Goal: Task Accomplishment & Management: Manage account settings

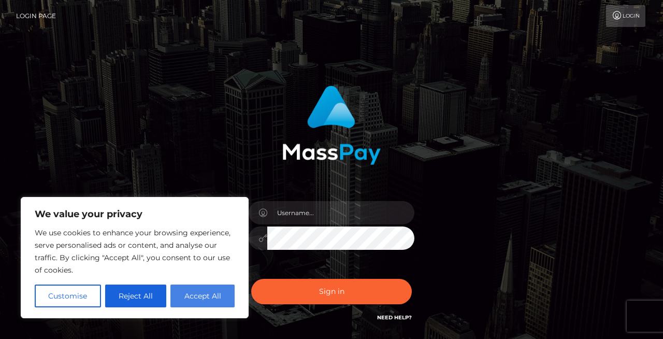
click at [191, 298] on button "Accept All" at bounding box center [202, 295] width 64 height 23
checkbox input "true"
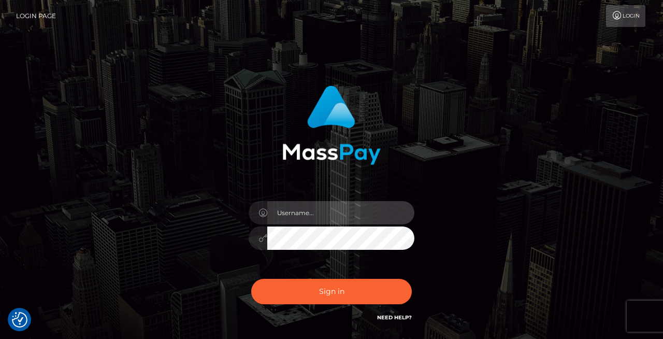
click at [338, 214] on input "text" at bounding box center [340, 212] width 147 height 23
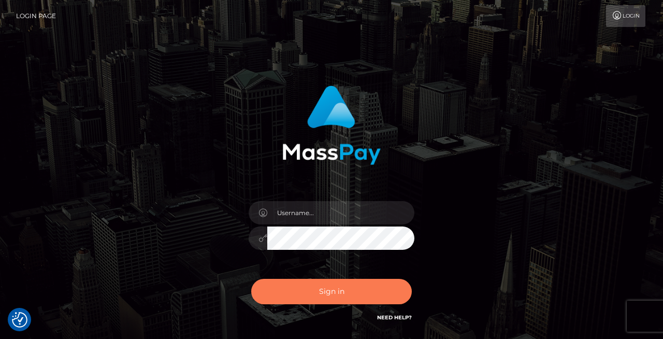
click at [300, 294] on button "Sign in" at bounding box center [331, 291] width 161 height 25
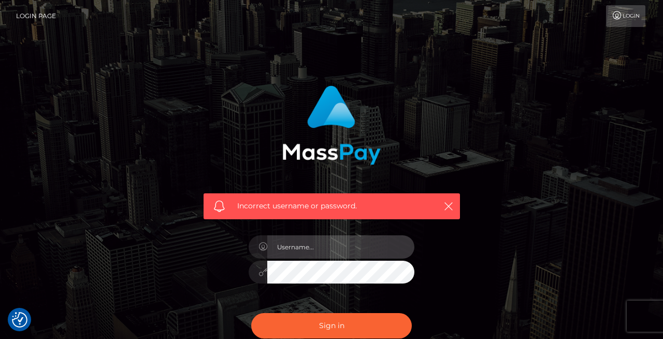
click at [326, 236] on input "text" at bounding box center [340, 246] width 147 height 23
type input "[EMAIL_ADDRESS][PERSON_NAME][DOMAIN_NAME]"
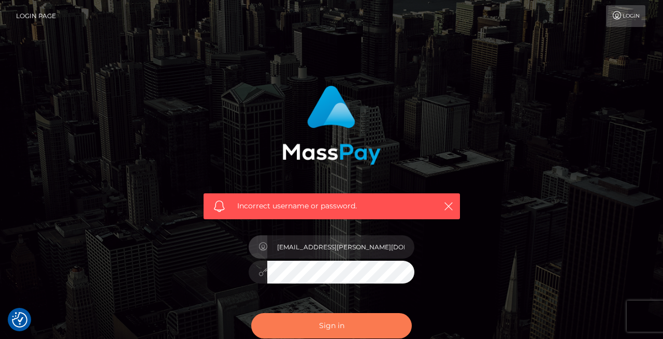
click at [337, 324] on button "Sign in" at bounding box center [331, 325] width 161 height 25
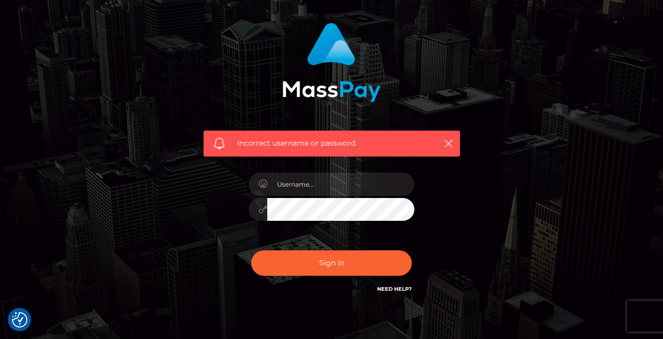
scroll to position [74, 0]
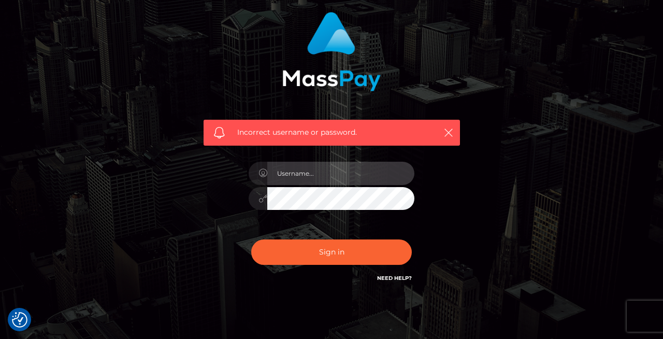
click at [346, 174] on input "text" at bounding box center [340, 173] width 147 height 23
type input "[EMAIL_ADDRESS][PERSON_NAME][DOMAIN_NAME]"
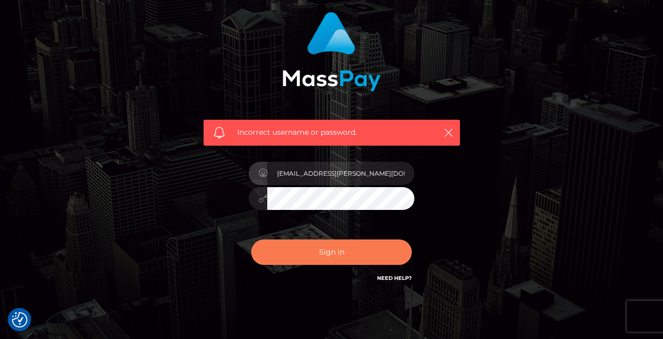
click at [333, 253] on button "Sign in" at bounding box center [331, 251] width 161 height 25
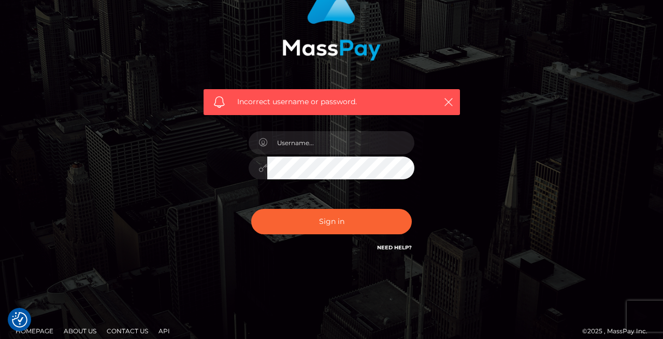
scroll to position [112, 0]
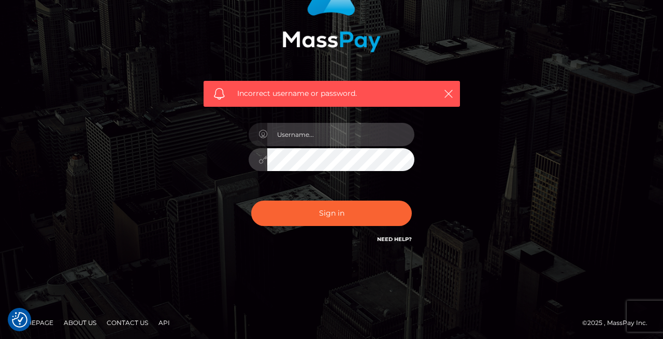
click at [337, 137] on input "text" at bounding box center [340, 134] width 147 height 23
click at [375, 134] on input "[EMAIL_ADDRESS][PERSON_NAME][DOMAIN_NAME]" at bounding box center [340, 134] width 147 height 23
type input "kontakt@elinaherrmann.com"
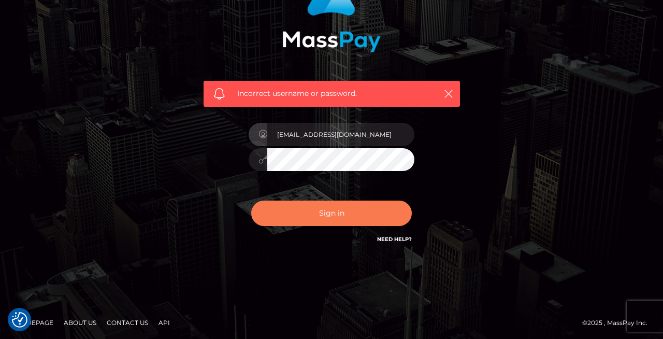
click at [335, 215] on button "Sign in" at bounding box center [331, 213] width 161 height 25
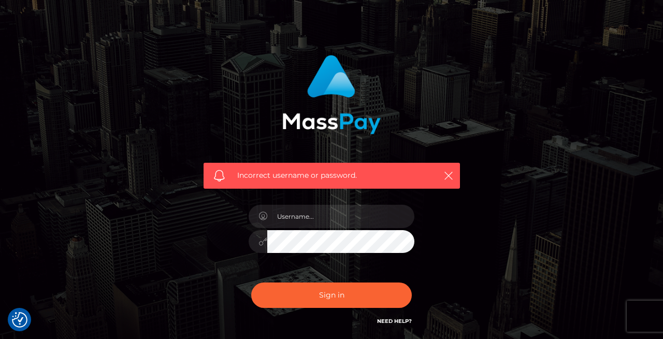
scroll to position [98, 0]
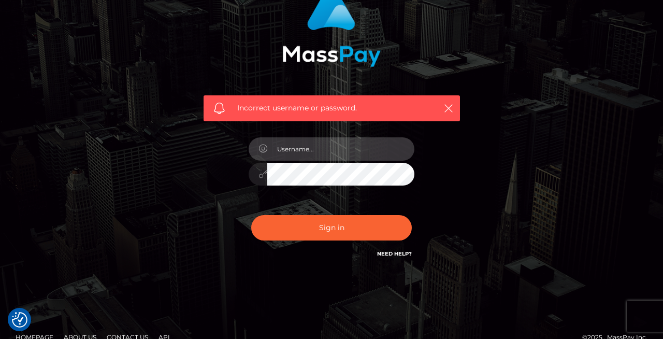
click at [317, 152] on input "text" at bounding box center [340, 148] width 147 height 23
type input "[EMAIL_ADDRESS][PERSON_NAME][DOMAIN_NAME]"
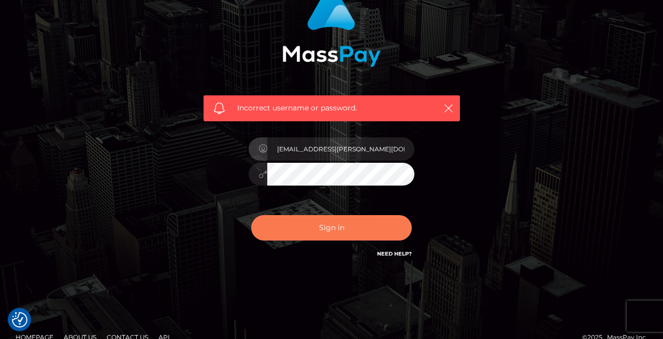
click at [376, 231] on button "Sign in" at bounding box center [331, 227] width 161 height 25
